Goal: Task Accomplishment & Management: Manage account settings

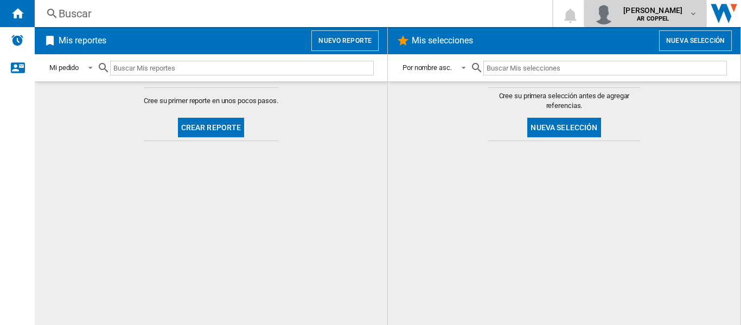
click at [669, 18] on b "AR COPPEL" at bounding box center [653, 18] width 32 height 7
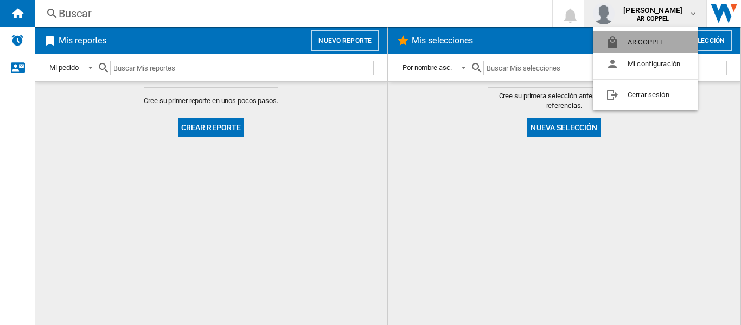
click at [657, 41] on button "AR COPPEL" at bounding box center [645, 42] width 105 height 22
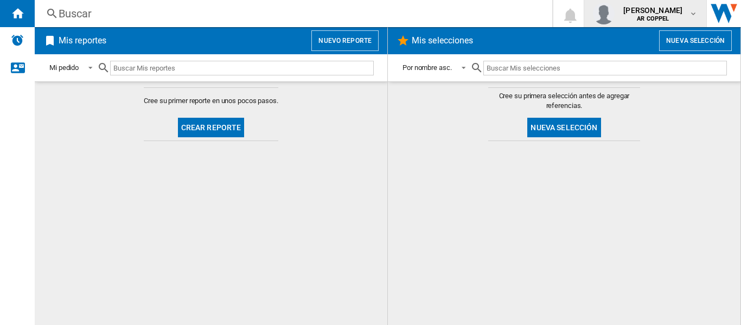
click at [659, 18] on b "AR COPPEL" at bounding box center [653, 18] width 32 height 7
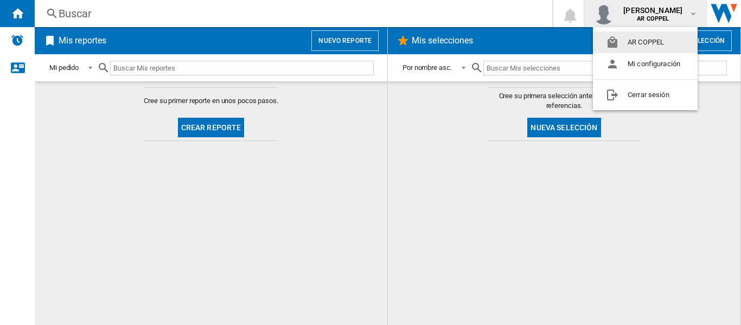
click at [639, 43] on button "AR COPPEL" at bounding box center [645, 42] width 105 height 22
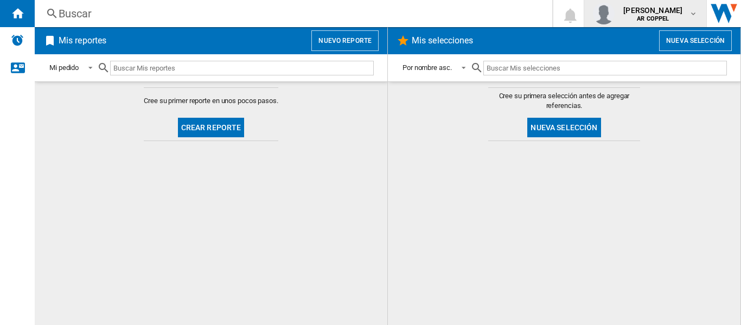
click at [667, 14] on span "[PERSON_NAME]" at bounding box center [653, 10] width 59 height 11
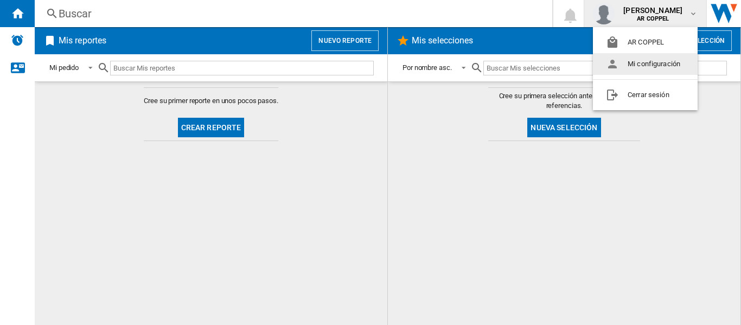
click at [652, 71] on button "Mi configuración" at bounding box center [645, 64] width 105 height 22
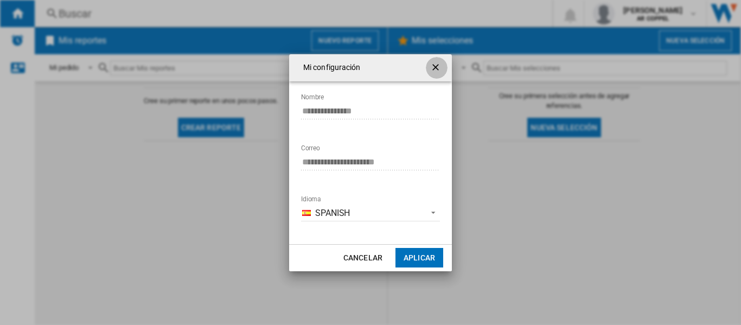
click at [436, 71] on ng-md-icon "getI18NText('BUTTONS.CLOSE_DIALOG')" at bounding box center [436, 68] width 13 height 13
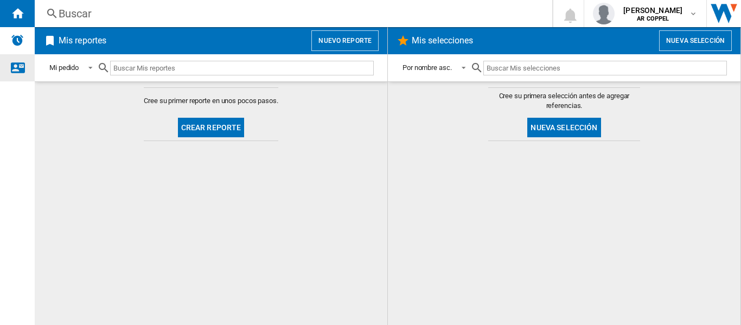
click at [10, 65] on div "Contáctanos" at bounding box center [17, 67] width 35 height 27
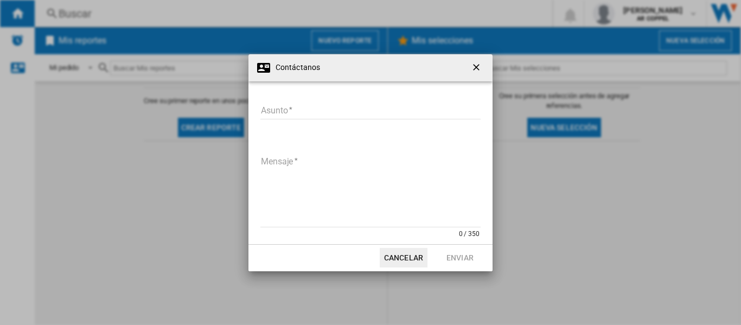
click at [20, 42] on div "Contáctanos [GEOGRAPHIC_DATA] Asunto requerido Mensaje 0 / 350 Mensaje requerid…" at bounding box center [370, 162] width 741 height 325
click at [18, 42] on div "Contáctanos Asunto Asunto requerido Mensaje 0 / 350 Mensaje requerido Cancelar …" at bounding box center [370, 162] width 741 height 325
click at [469, 69] on button "button" at bounding box center [478, 68] width 22 height 22
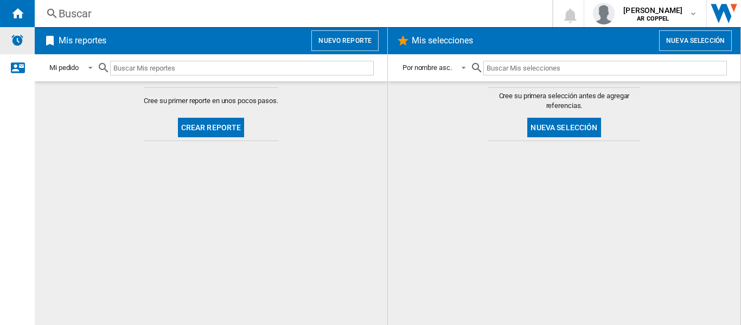
click at [22, 41] on img "Alertas" at bounding box center [17, 40] width 13 height 13
click at [725, 10] on img "Abrir Sitio Wiser" at bounding box center [724, 13] width 34 height 27
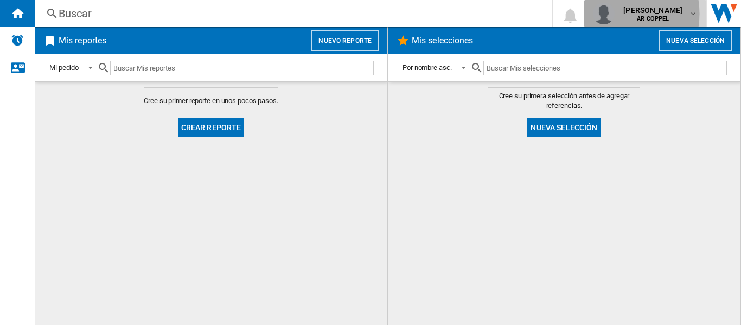
click at [615, 14] on img "button" at bounding box center [604, 14] width 22 height 22
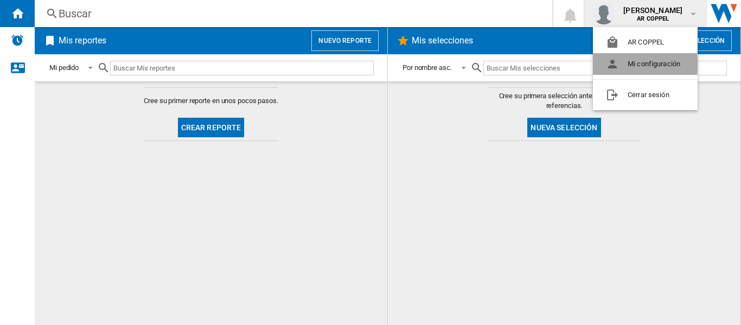
click at [632, 64] on button "Mi configuración" at bounding box center [645, 64] width 105 height 22
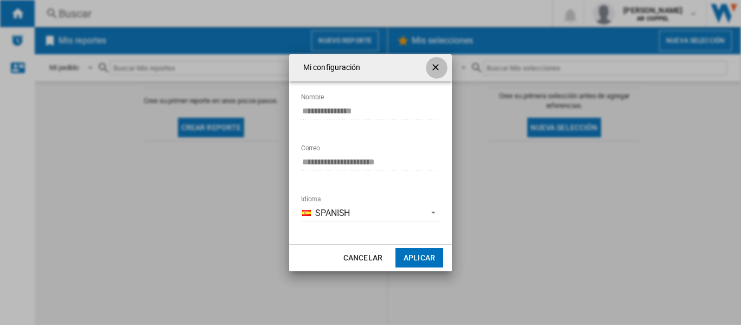
click at [436, 68] on ng-md-icon "getI18NText('BUTTONS.CLOSE_DIALOG')" at bounding box center [436, 68] width 13 height 13
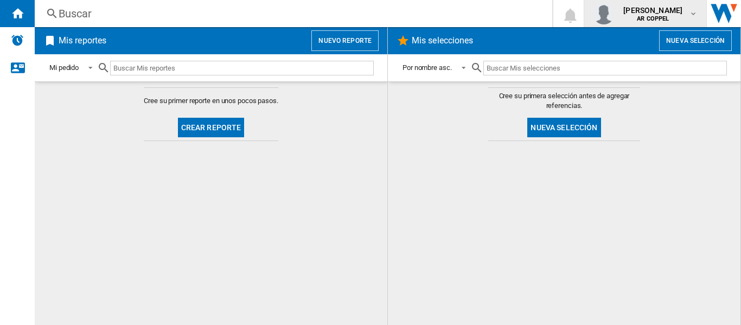
click at [615, 21] on img "button" at bounding box center [604, 14] width 22 height 22
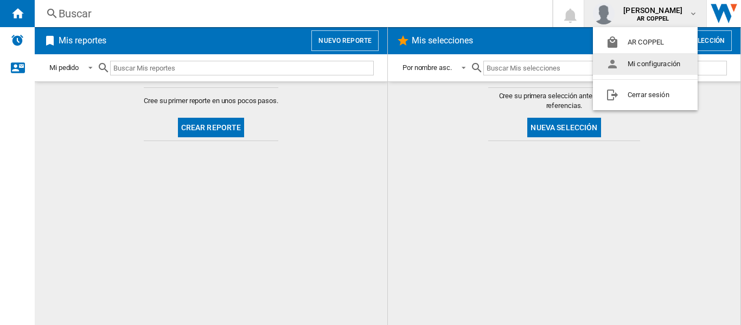
click at [467, 151] on md-backdrop at bounding box center [370, 162] width 741 height 325
